Goal: Navigation & Orientation: Understand site structure

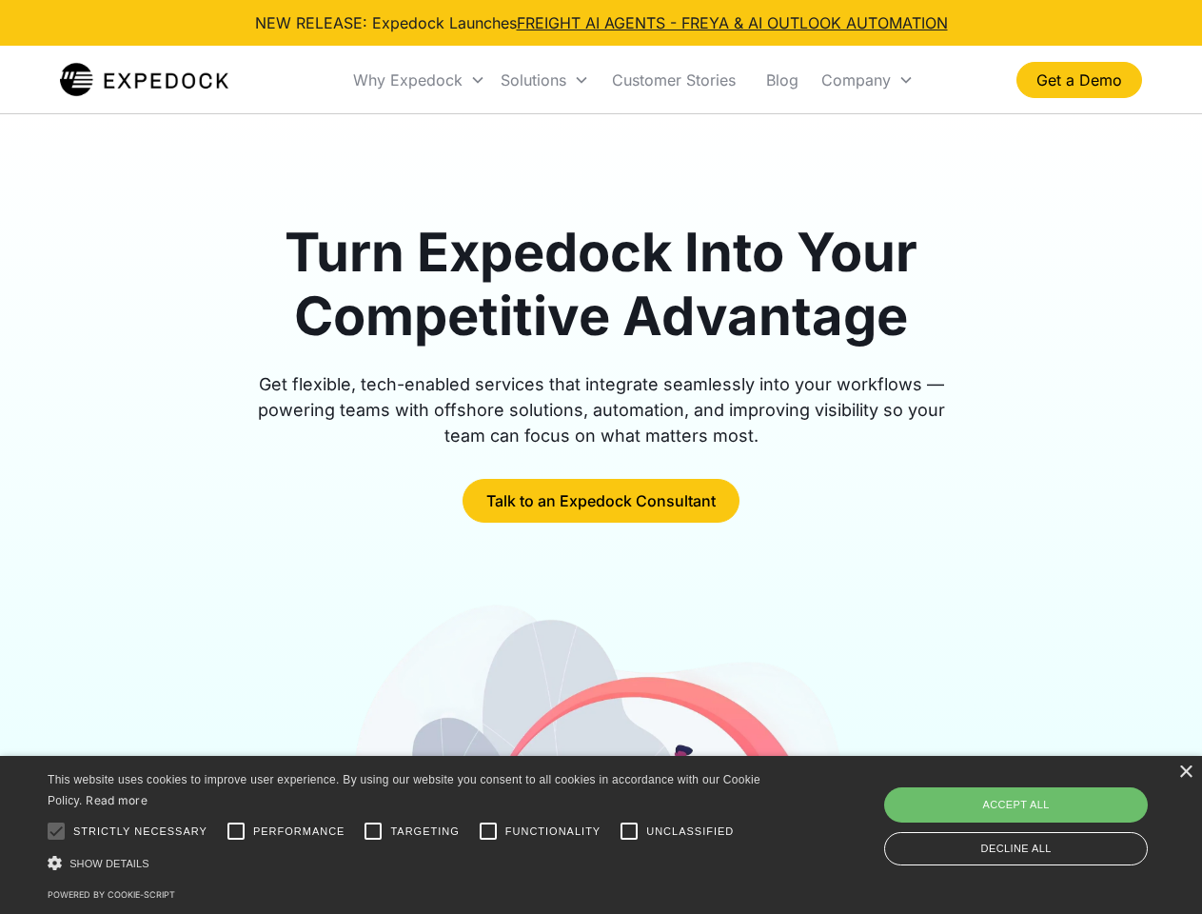
click at [420, 80] on div "Why Expedock" at bounding box center [407, 79] width 109 height 19
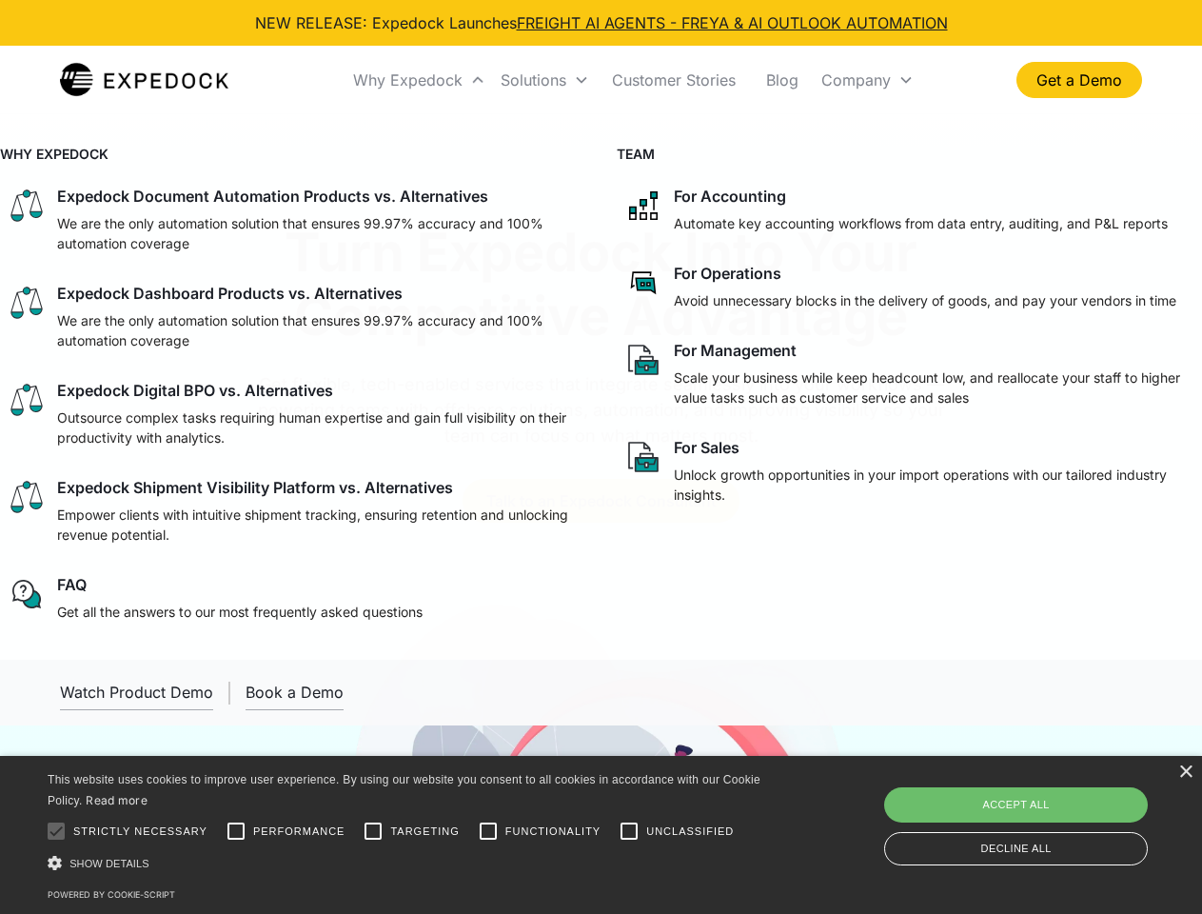
click at [544, 80] on div "Solutions" at bounding box center [534, 79] width 66 height 19
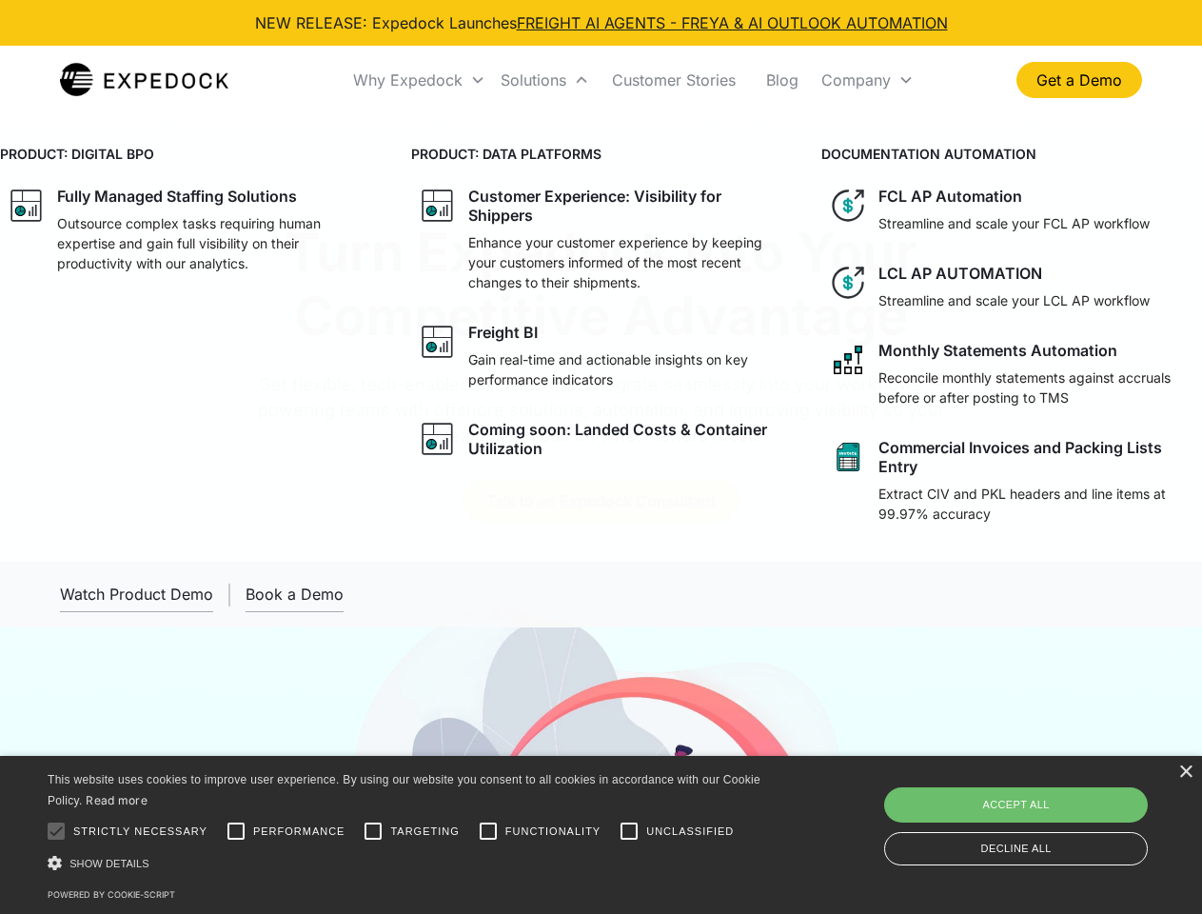
click at [867, 80] on div "Company" at bounding box center [855, 79] width 69 height 19
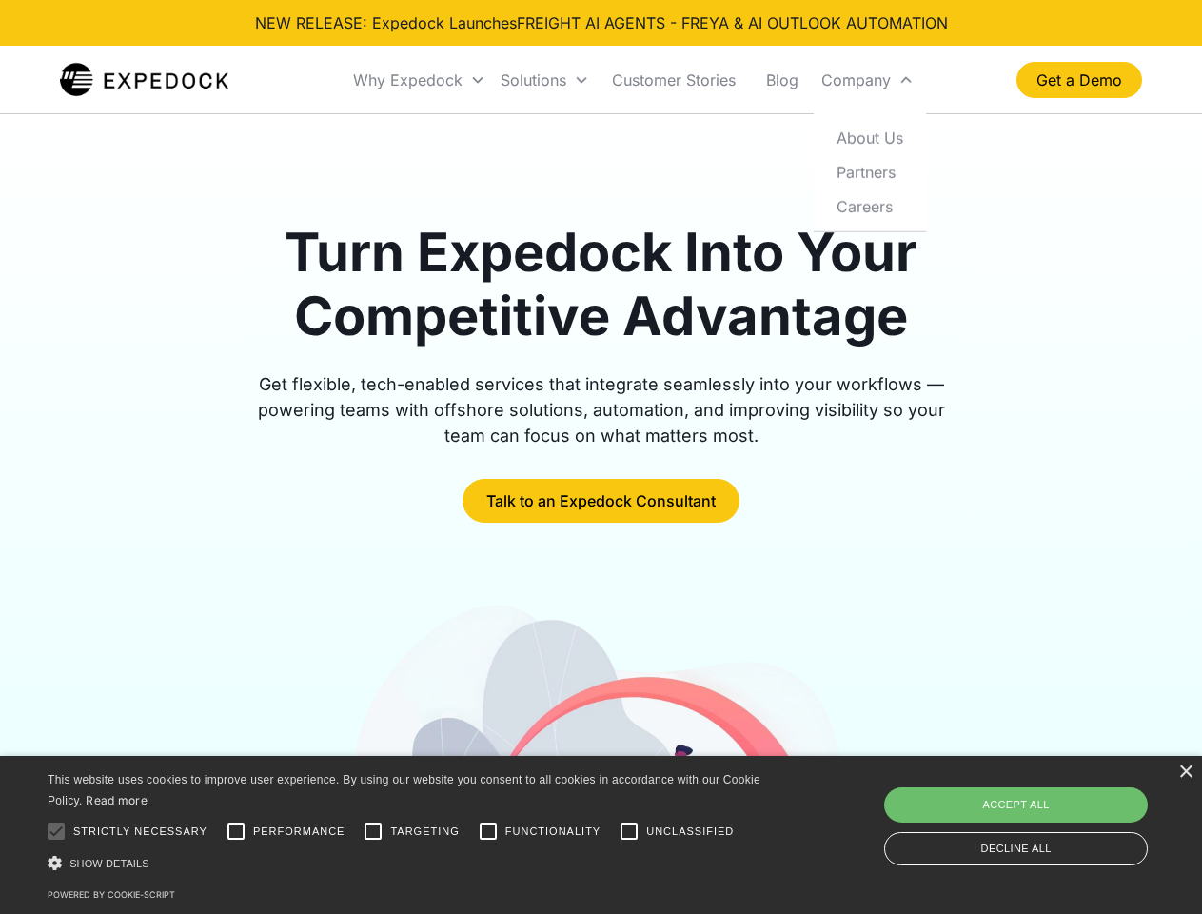
click at [56, 831] on div at bounding box center [56, 831] width 38 height 38
click at [236, 831] on input "Performance" at bounding box center [236, 831] width 38 height 38
checkbox input "true"
click at [373, 831] on input "Targeting" at bounding box center [373, 831] width 38 height 38
checkbox input "true"
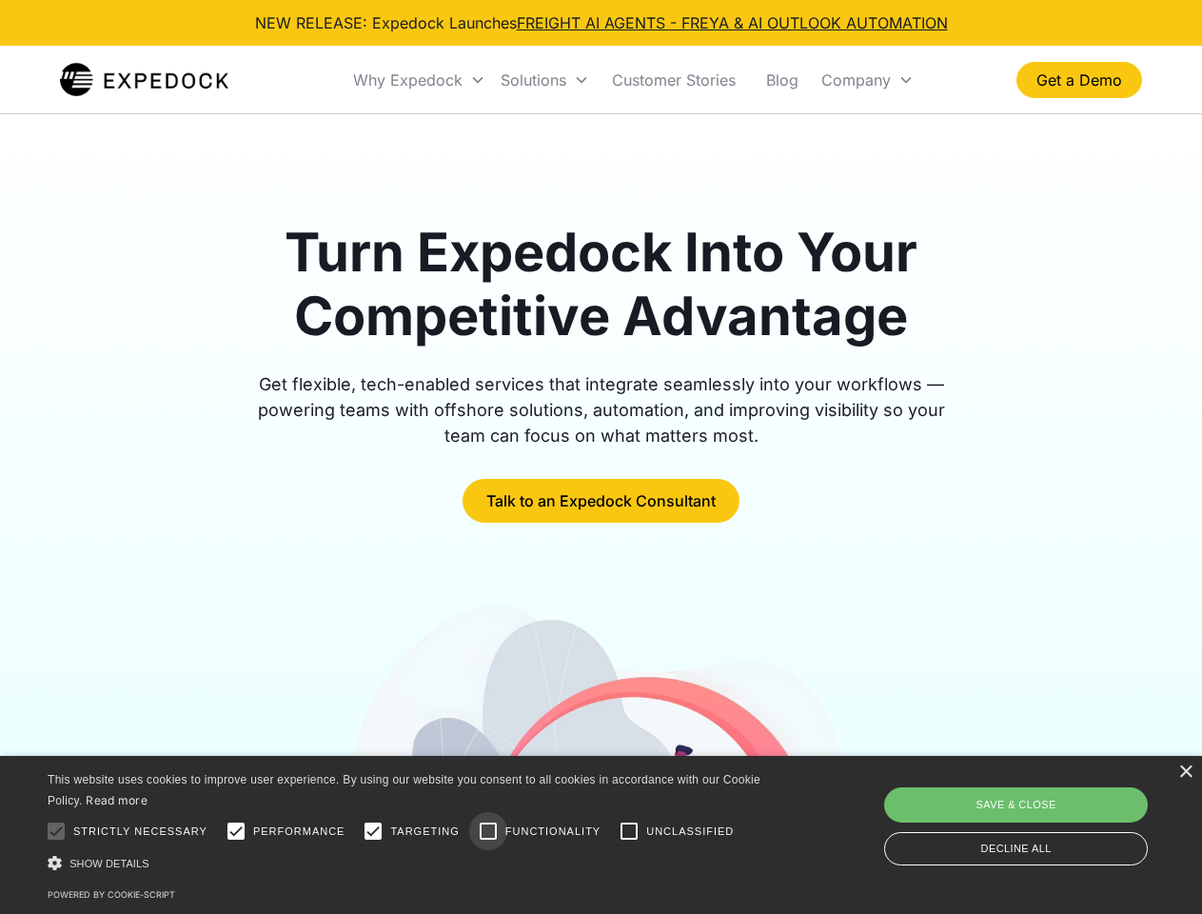
click at [488, 831] on input "Functionality" at bounding box center [488, 831] width 38 height 38
checkbox input "true"
click at [629, 831] on input "Unclassified" at bounding box center [629, 831] width 38 height 38
checkbox input "true"
click at [407, 862] on div "Show details Hide details" at bounding box center [407, 863] width 719 height 20
